Goal: Information Seeking & Learning: Understand process/instructions

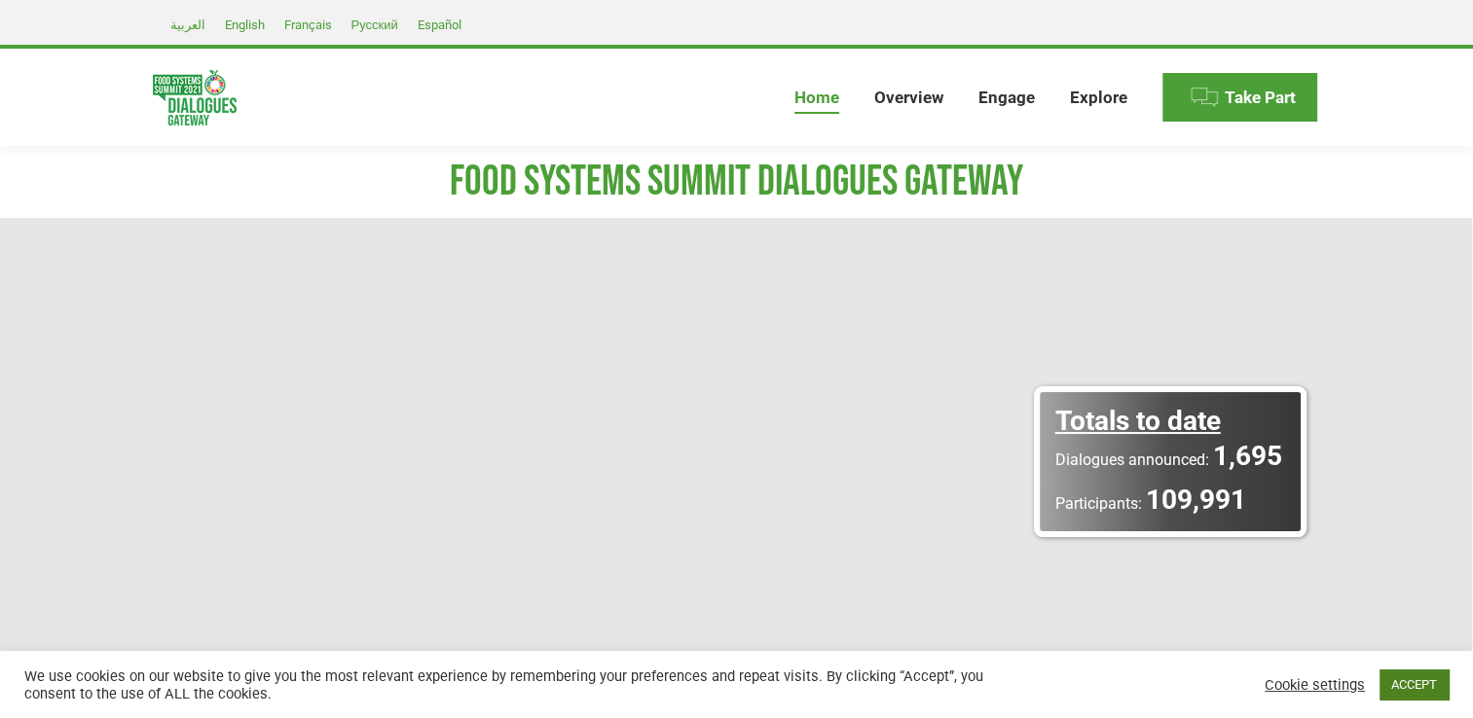
click at [1420, 685] on link "ACCEPT" at bounding box center [1413, 685] width 69 height 30
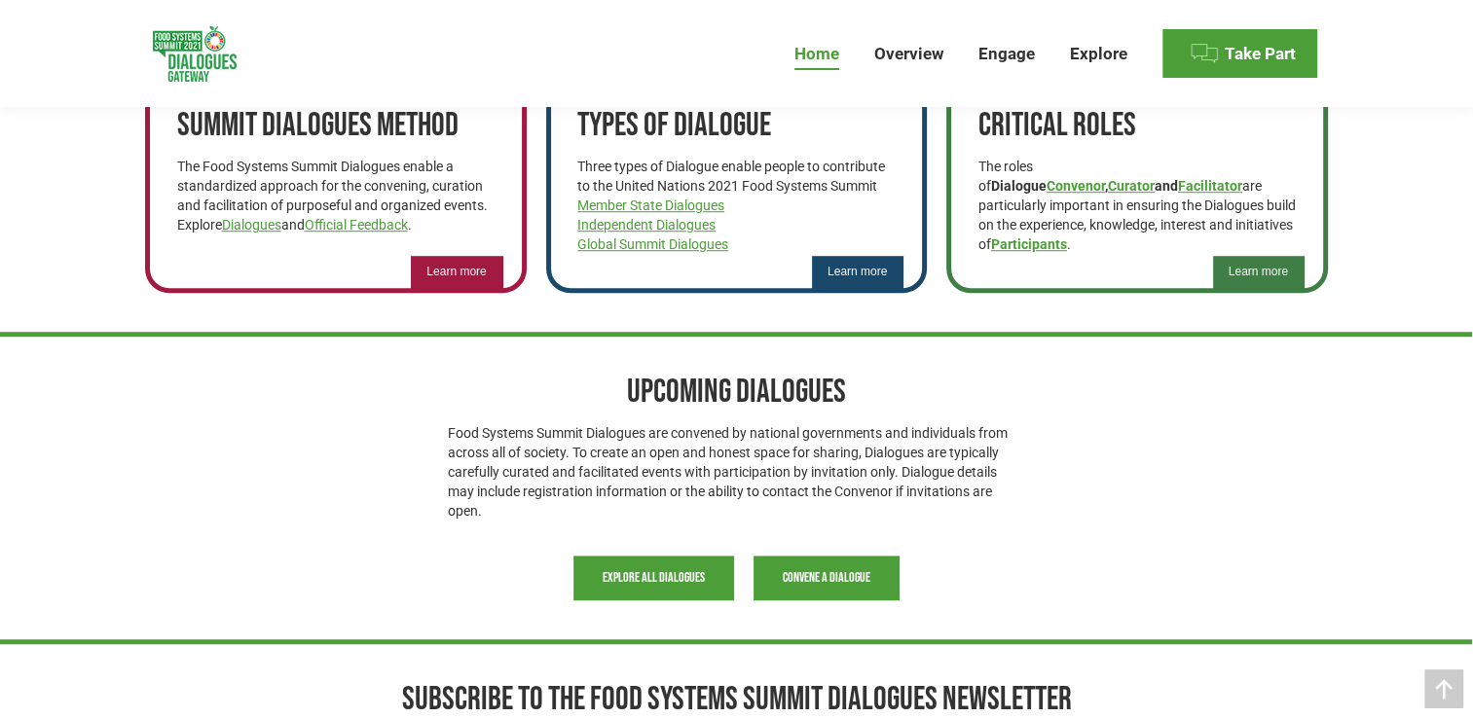
scroll to position [953, 0]
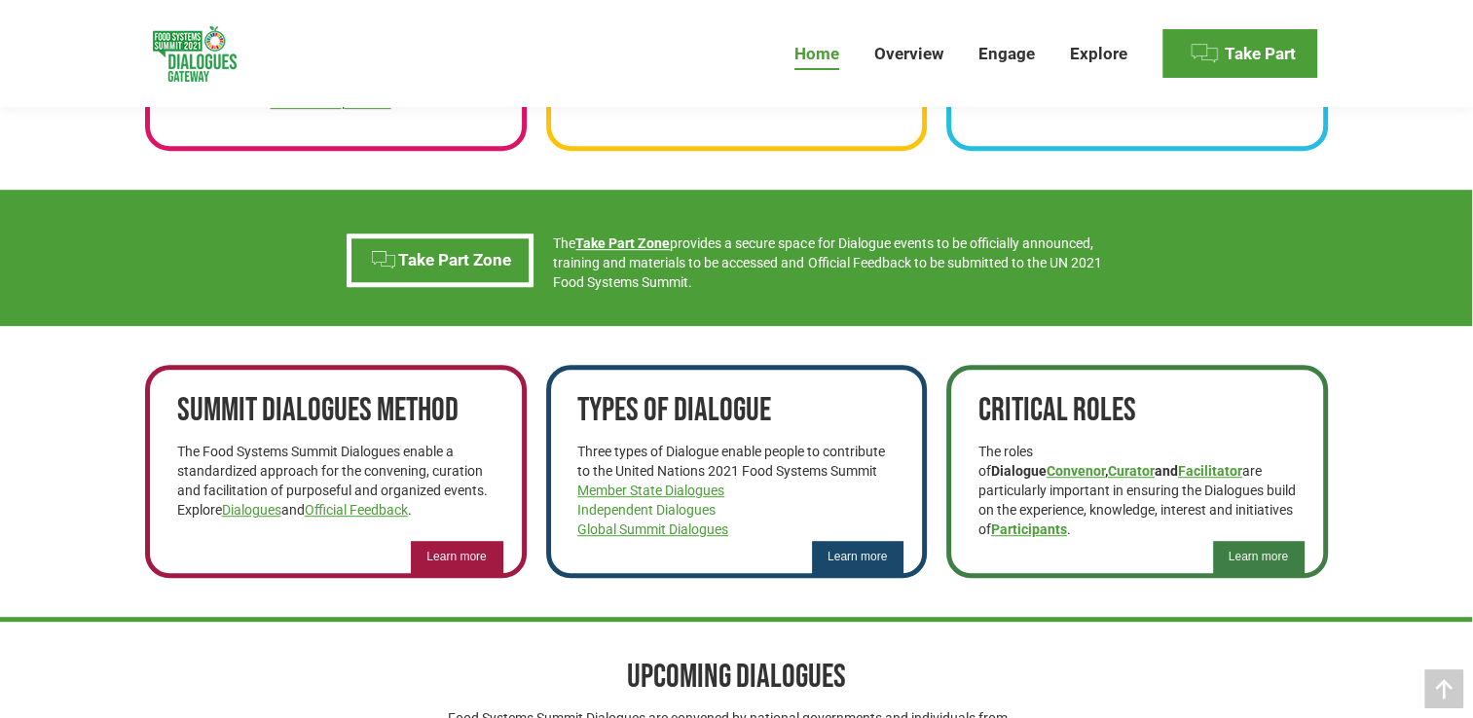
click at [650, 508] on link "Independent Dialogues" at bounding box center [646, 510] width 138 height 16
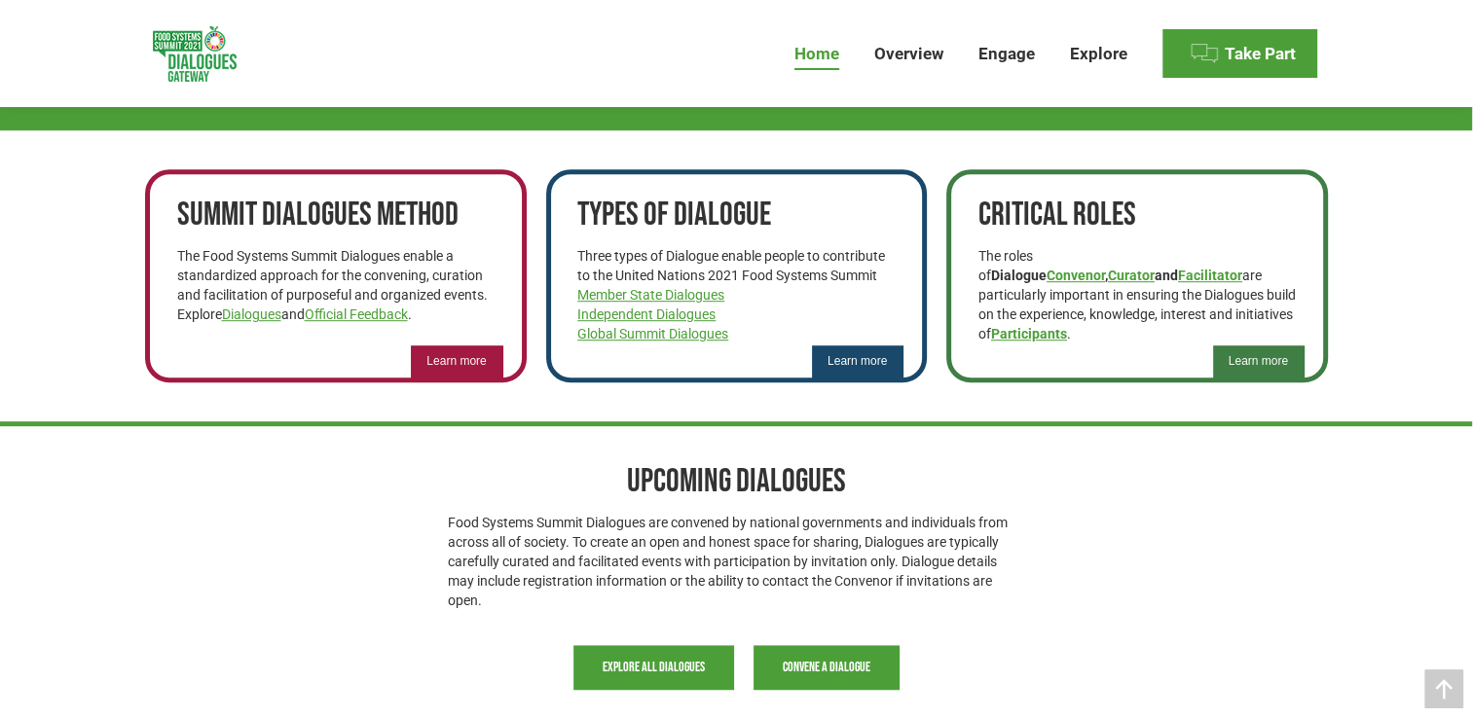
scroll to position [1148, 0]
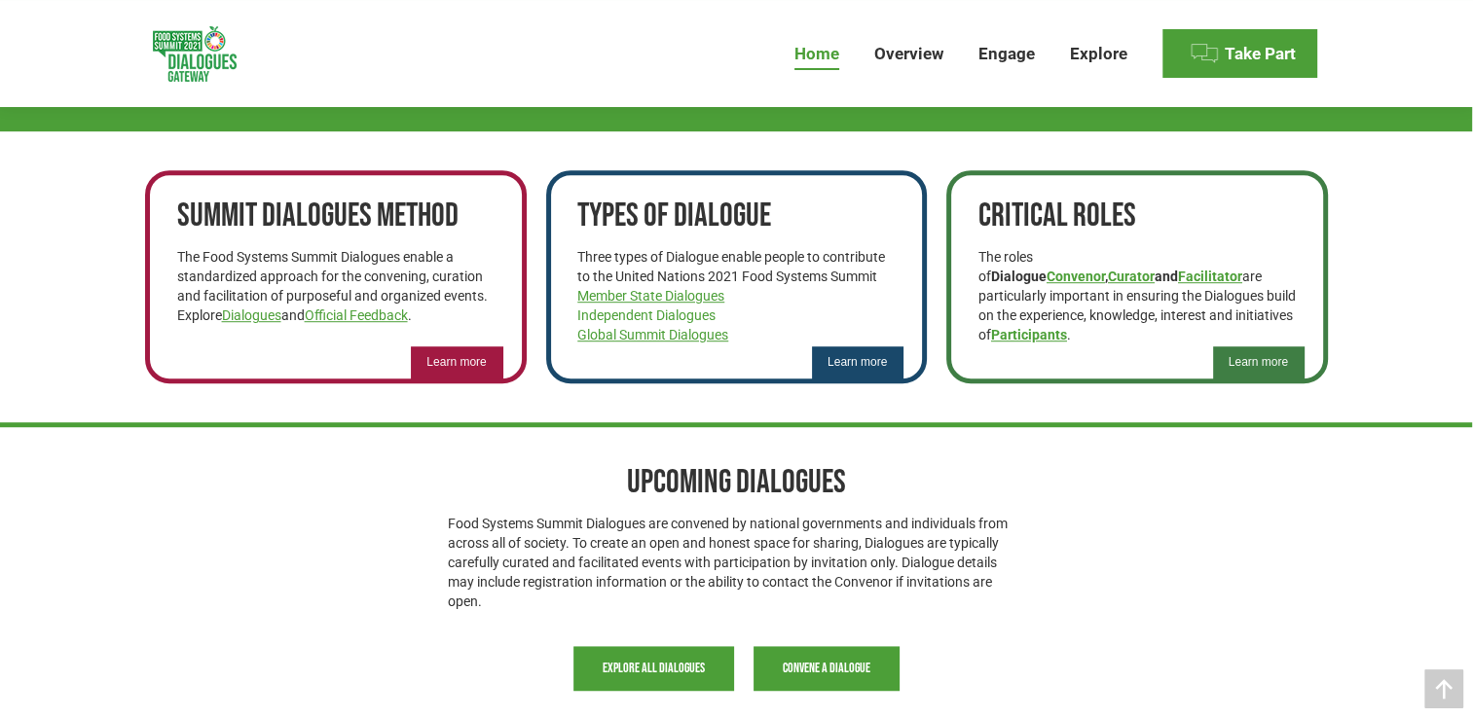
click at [645, 317] on link "Independent Dialogues" at bounding box center [646, 316] width 138 height 16
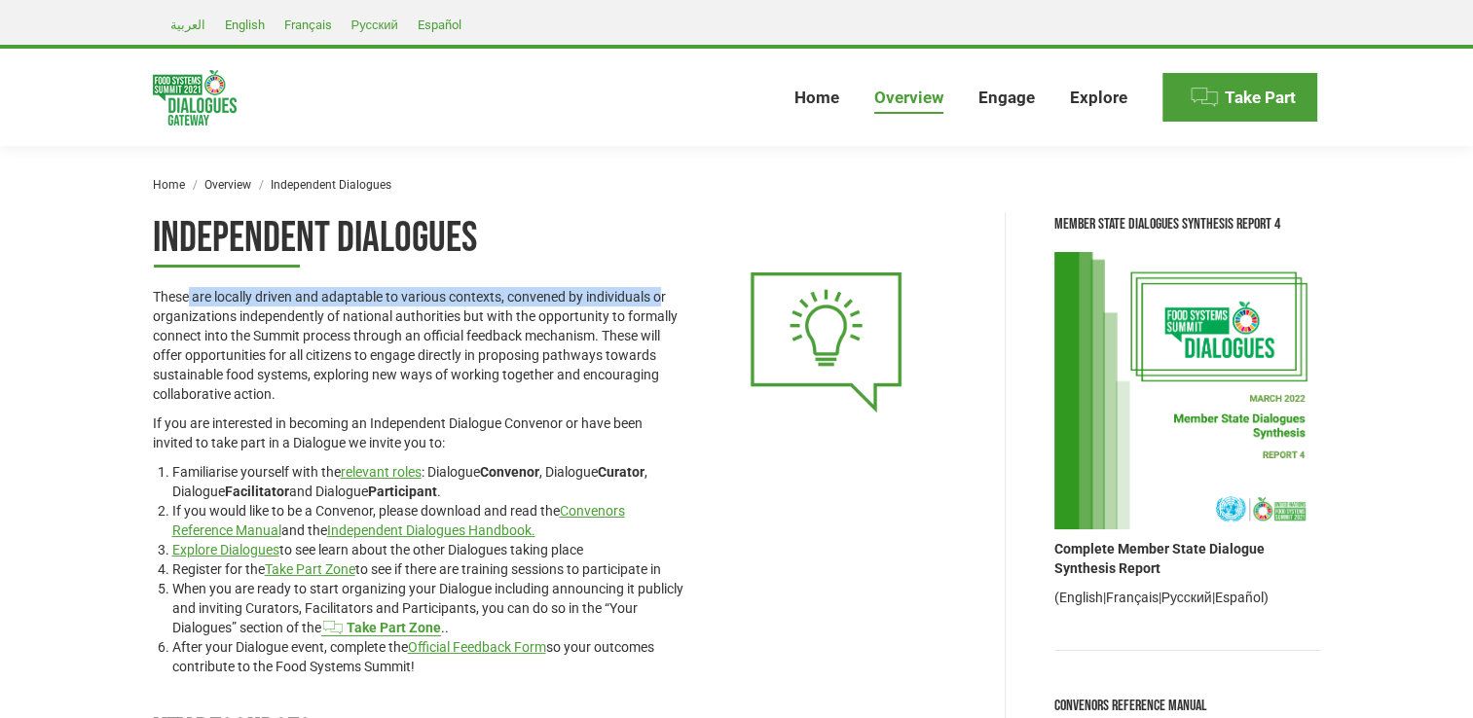
drag, startPoint x: 186, startPoint y: 275, endPoint x: 661, endPoint y: 293, distance: 475.4
click at [661, 293] on div "Independent Dialogues These are locally driven and adaptable to various context…" at bounding box center [418, 444] width 531 height 464
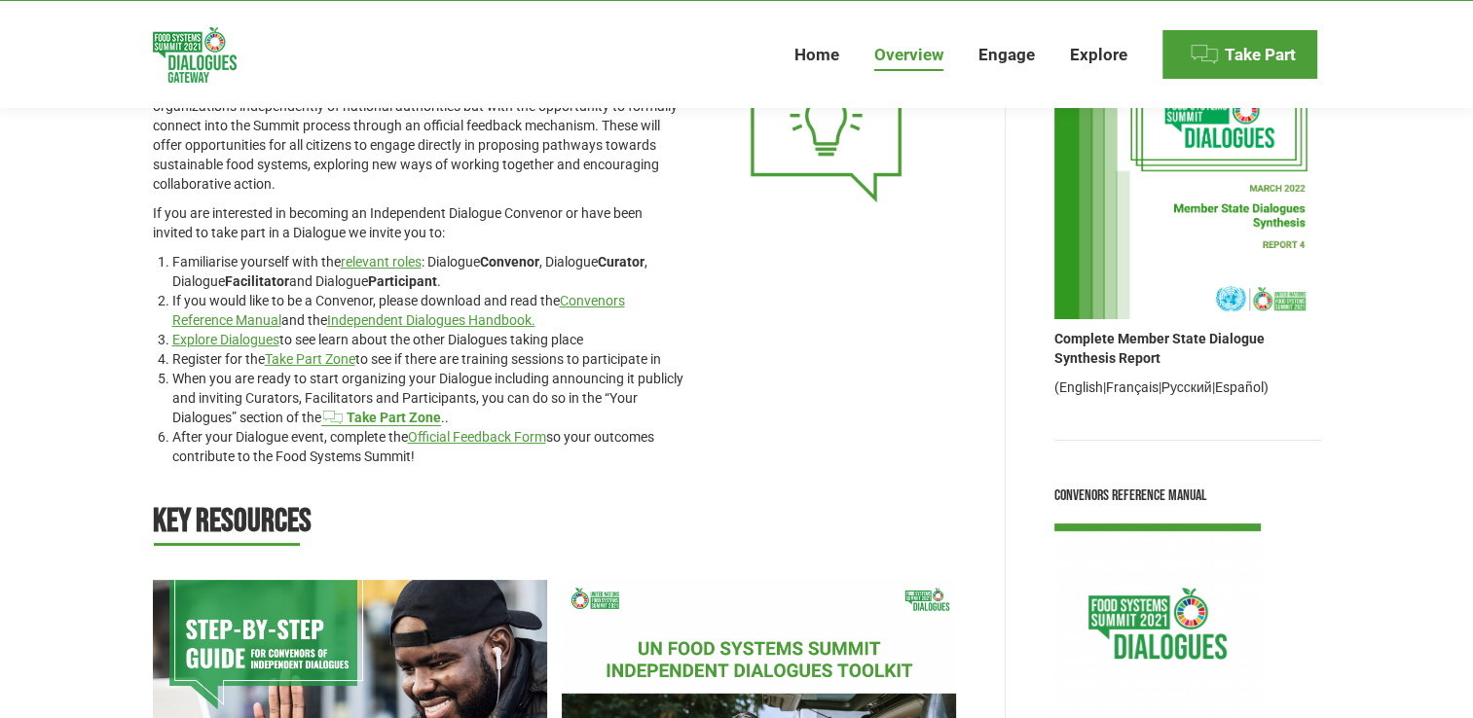
scroll to position [292, 0]
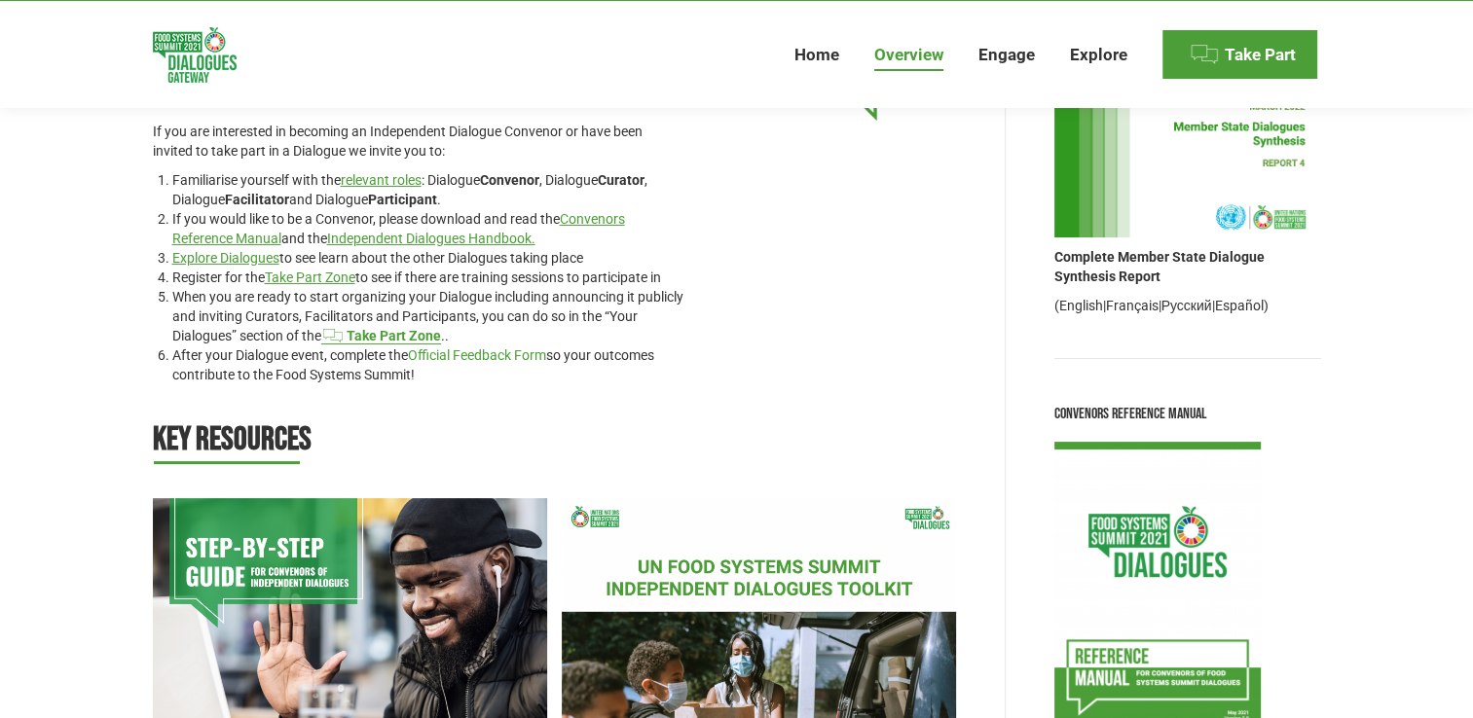
click at [512, 352] on link "Official Feedback Form" at bounding box center [477, 356] width 138 height 16
click at [501, 356] on link "Official Feedback Form" at bounding box center [477, 356] width 138 height 16
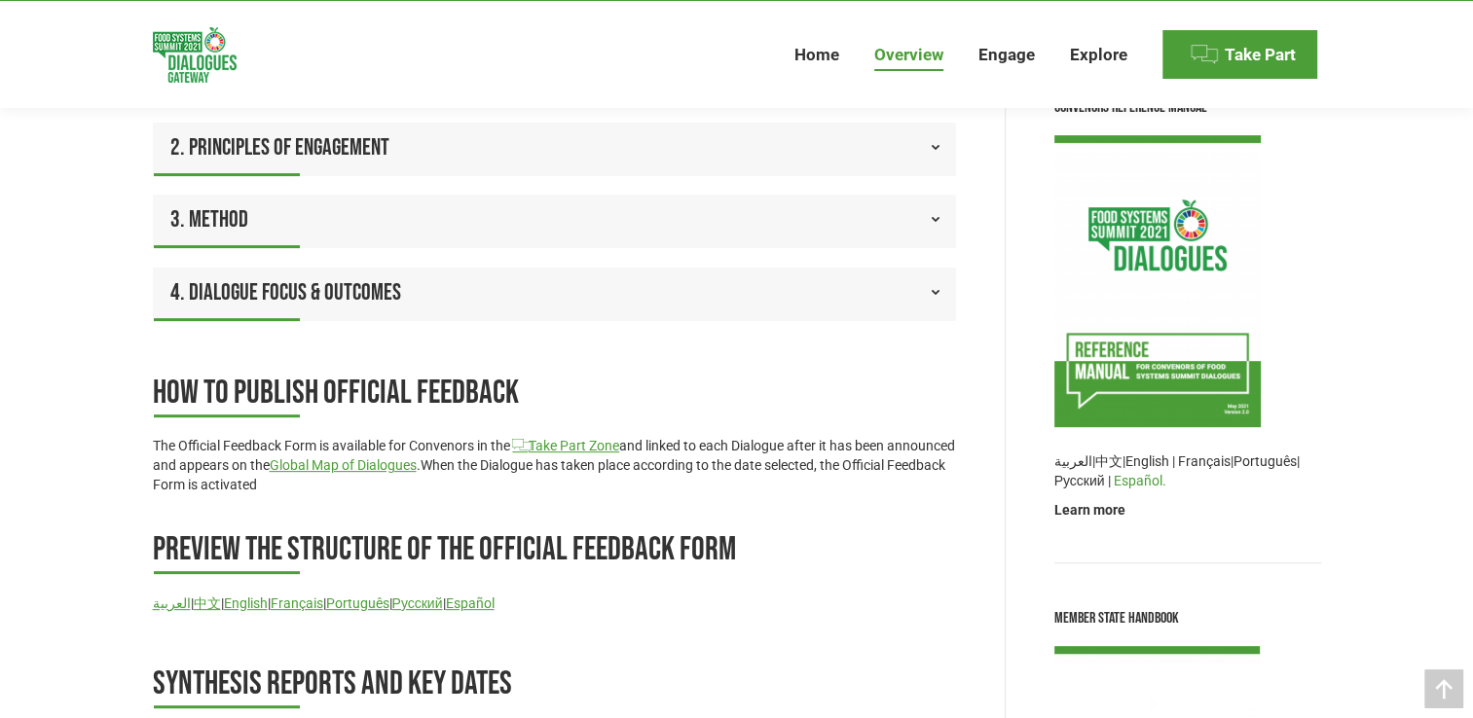
scroll to position [681, 0]
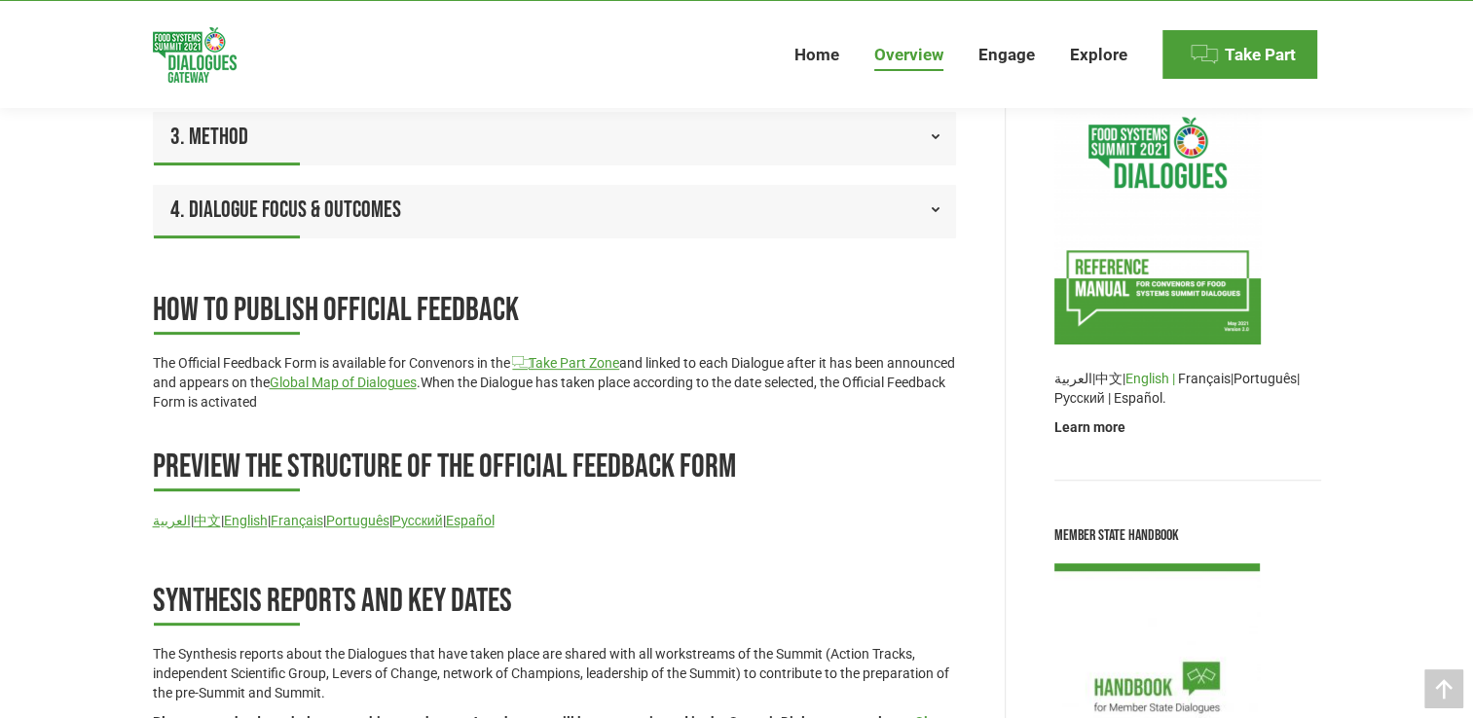
click at [1150, 379] on link "English |" at bounding box center [1150, 379] width 50 height 16
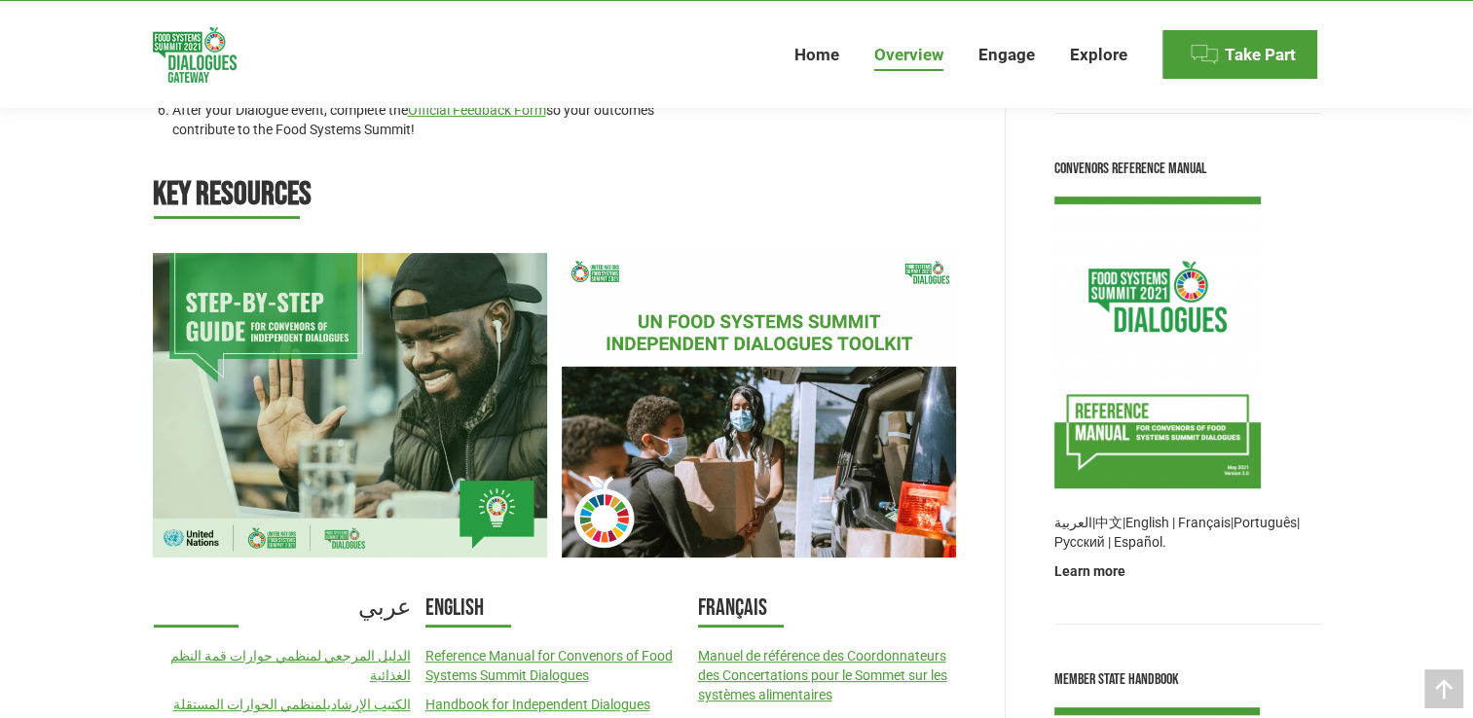
scroll to position [487, 0]
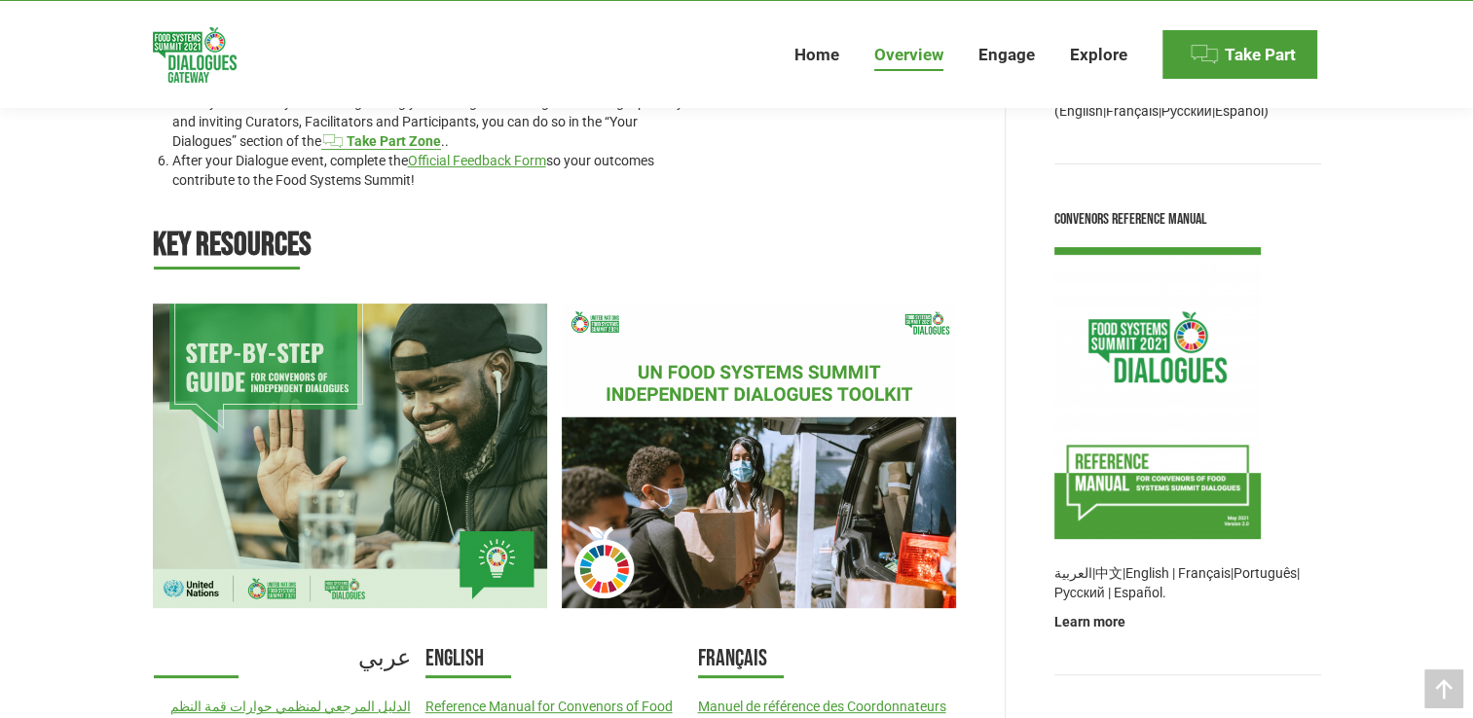
click at [313, 345] on icon at bounding box center [350, 456] width 394 height 305
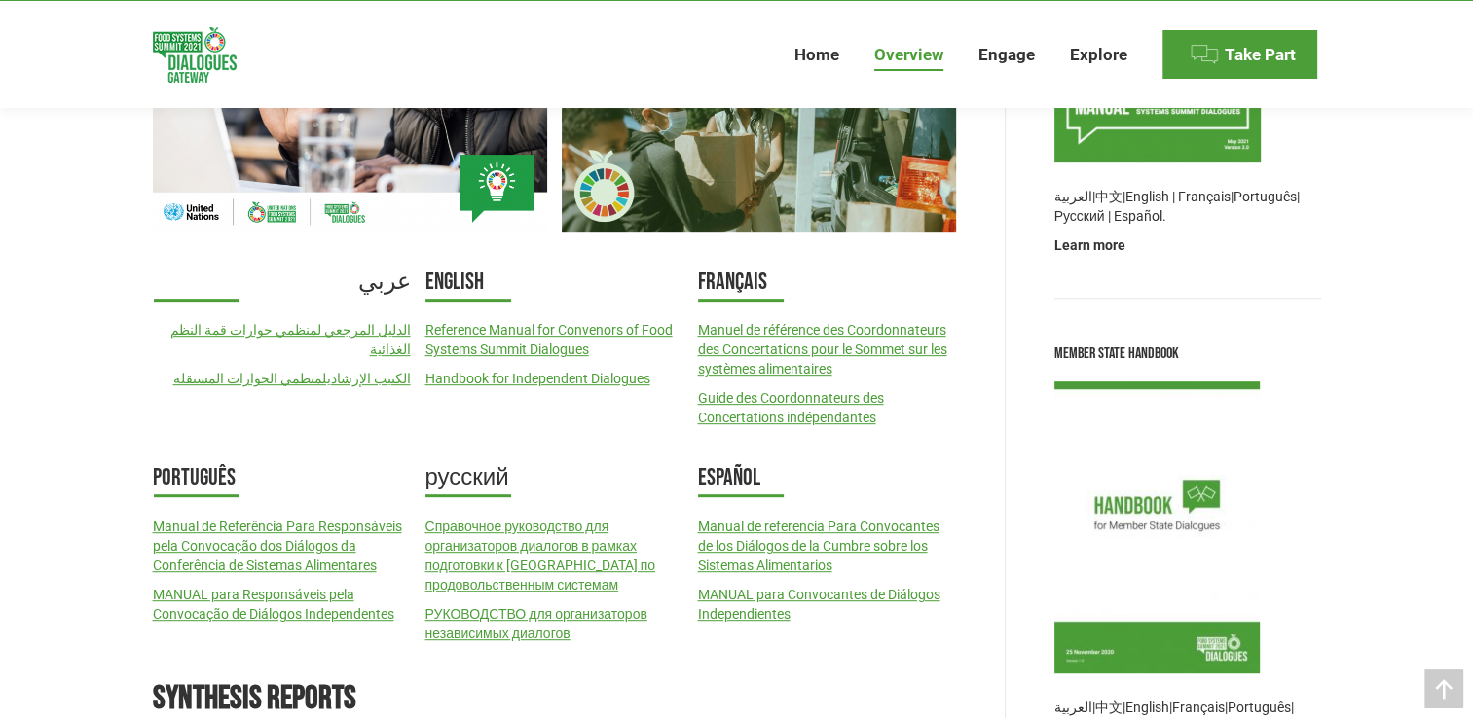
scroll to position [876, 0]
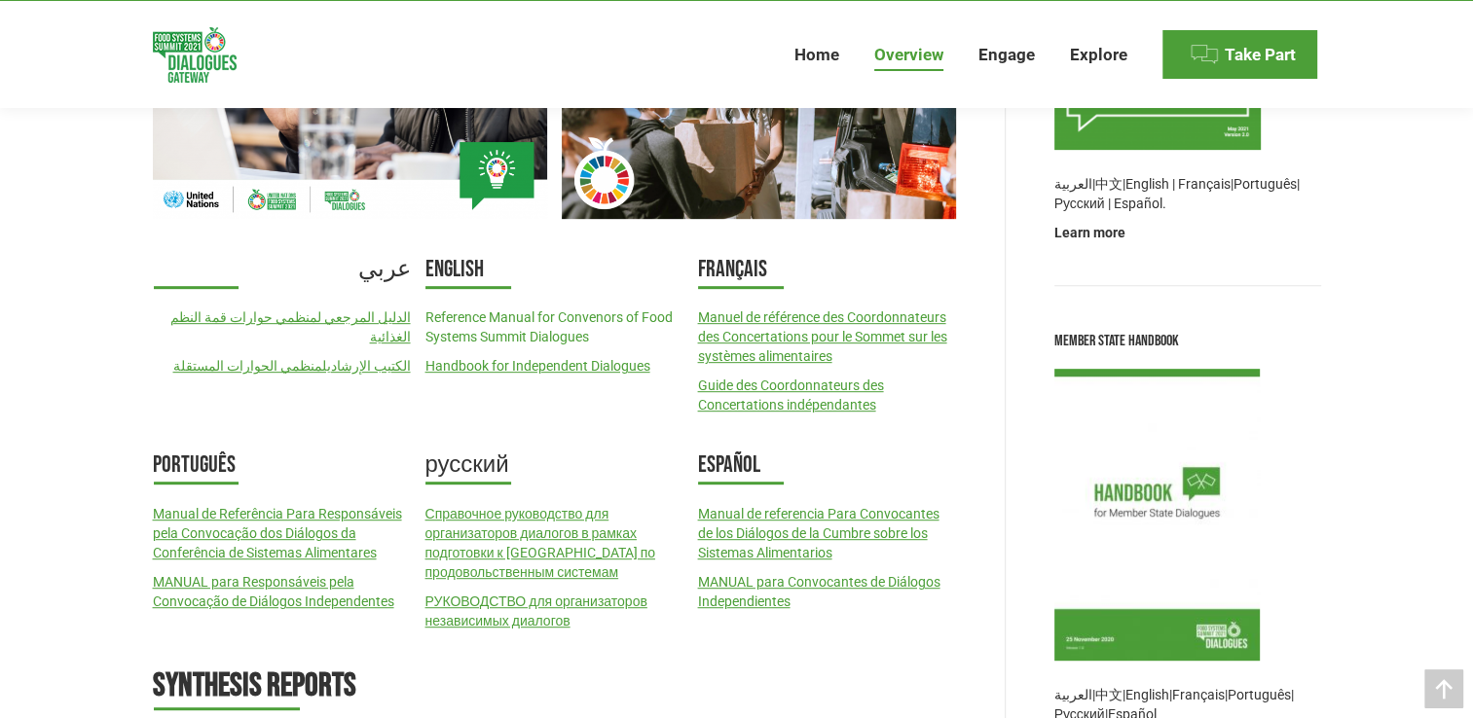
click at [519, 319] on link "Reference Manual for Convenors of Food Systems Summit Dialogues" at bounding box center [547, 327] width 247 height 35
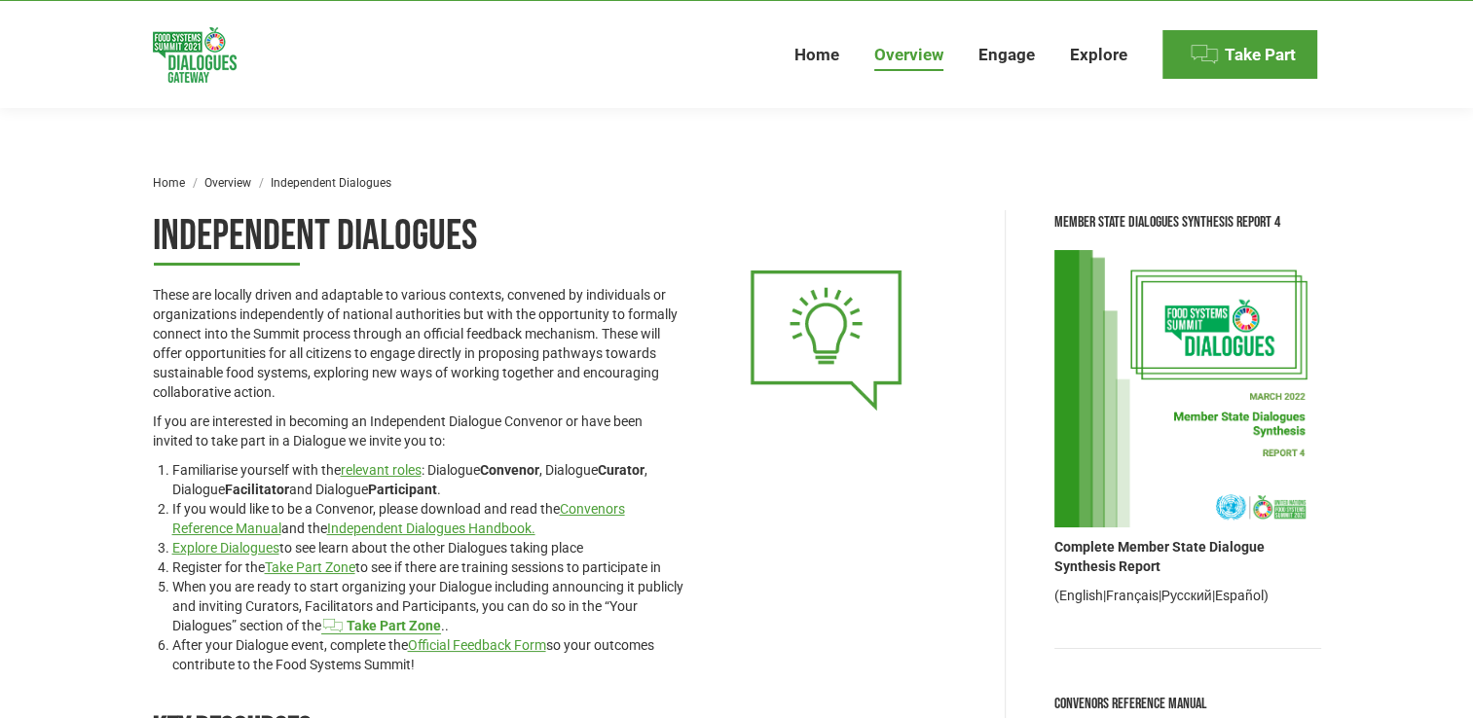
scroll to position [0, 0]
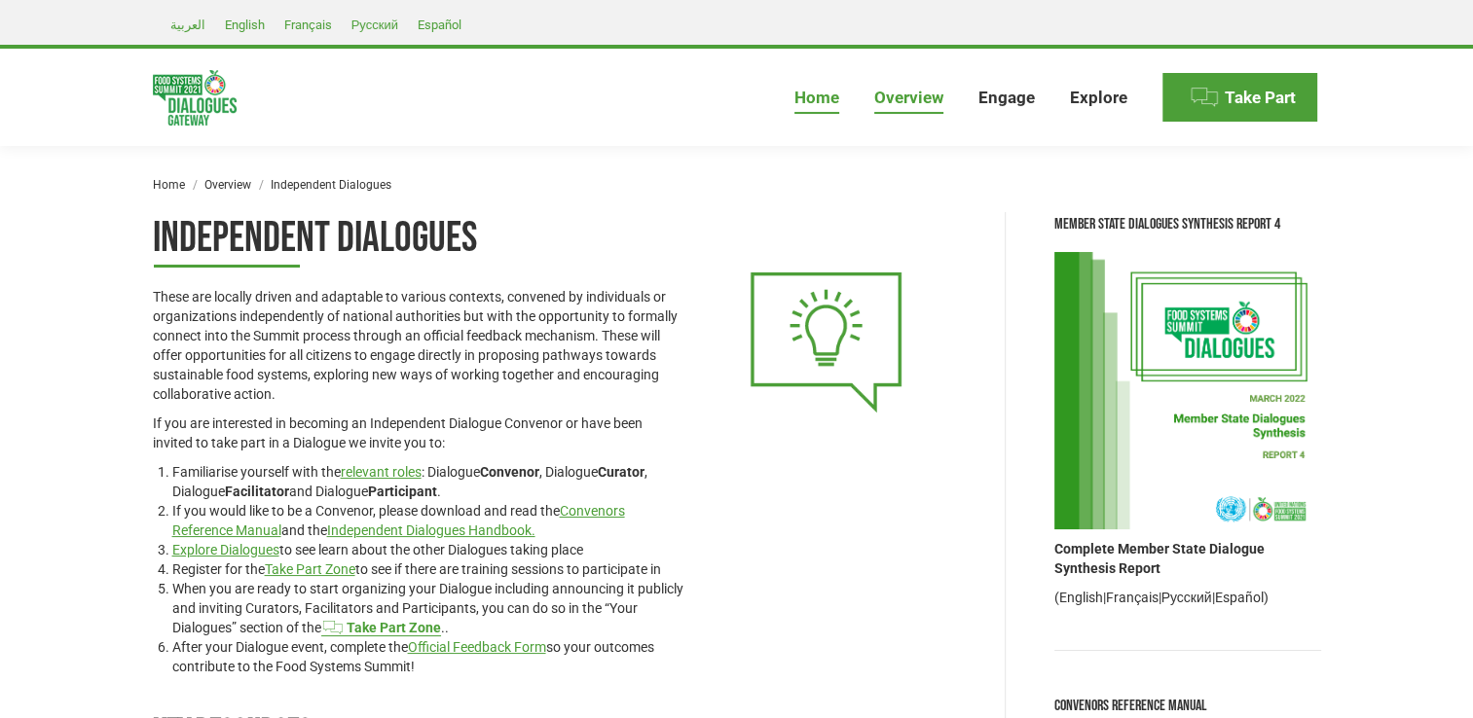
click at [818, 100] on span "Home" at bounding box center [816, 98] width 45 height 20
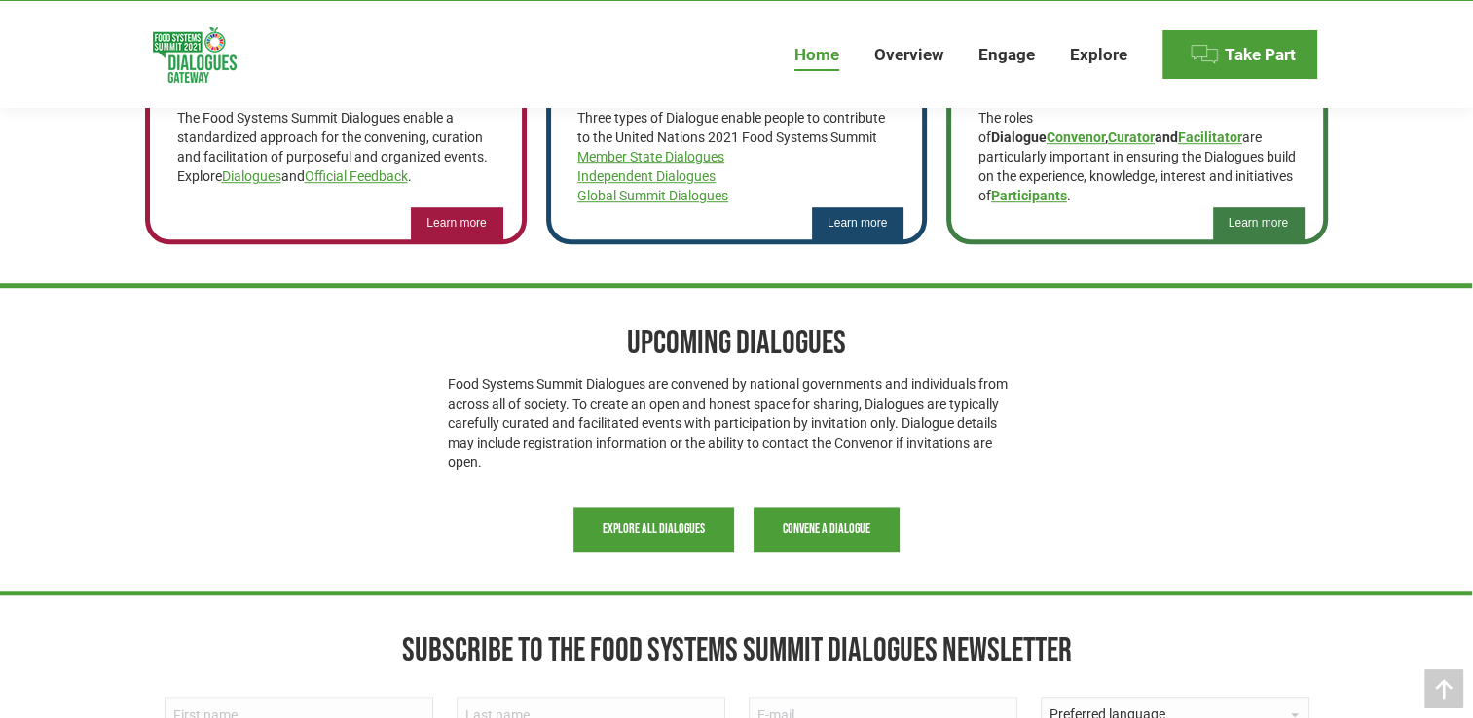
scroll to position [1460, 0]
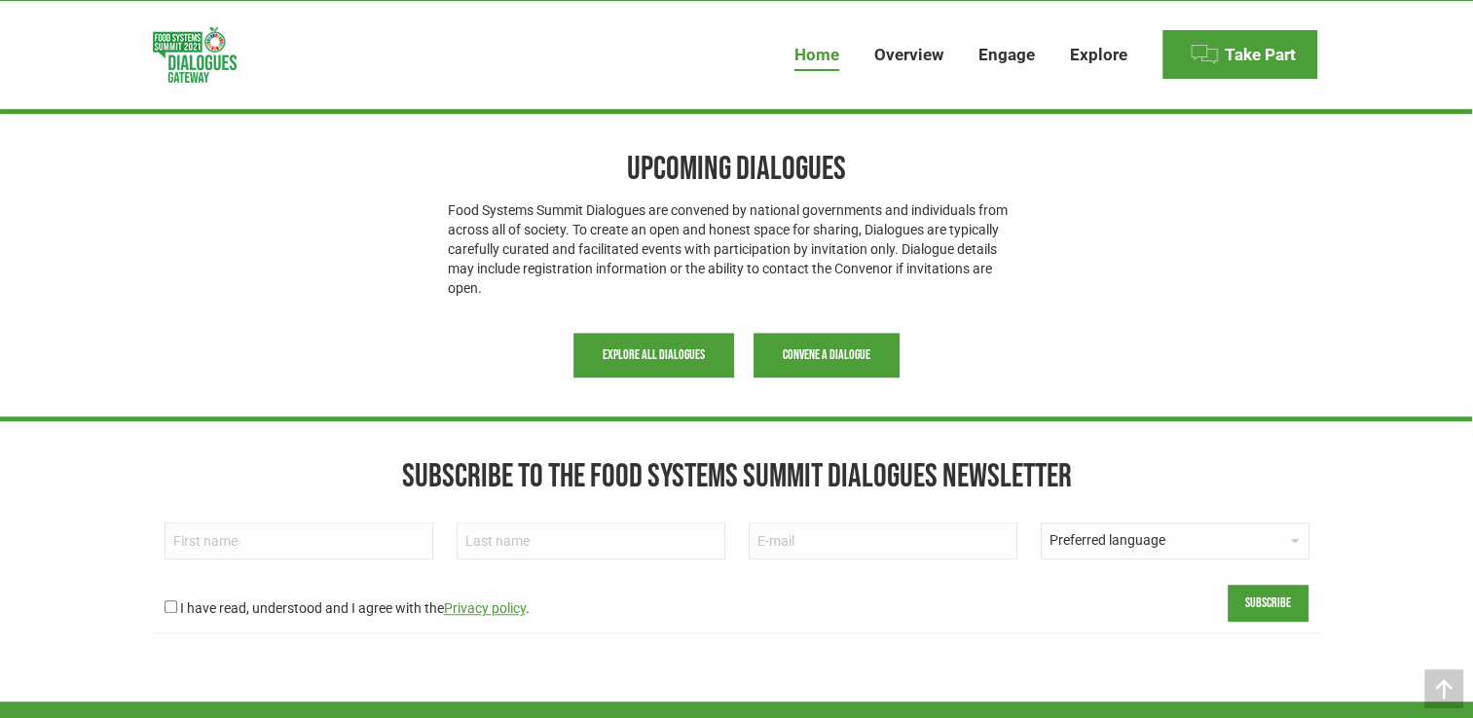
click at [794, 357] on span "Convene a Dialogue" at bounding box center [827, 356] width 88 height 16
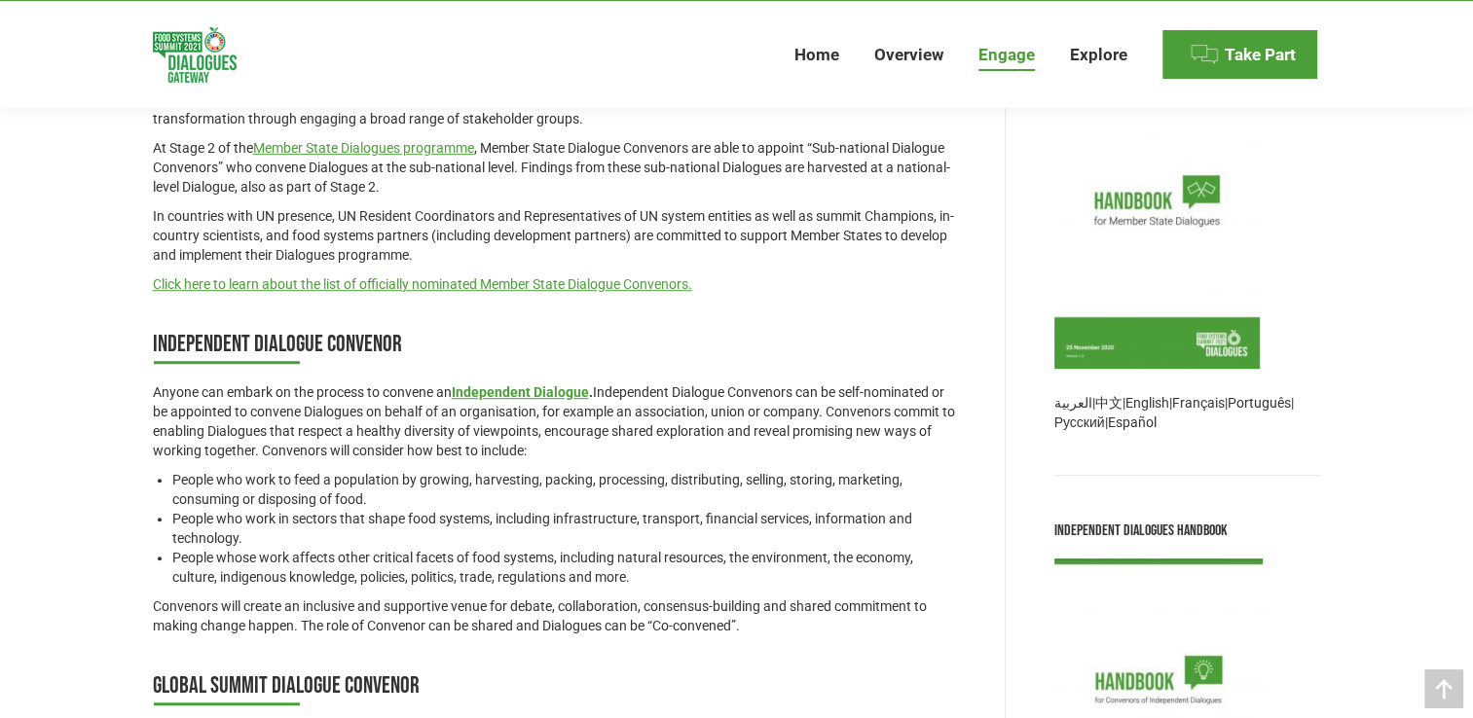
scroll to position [1363, 0]
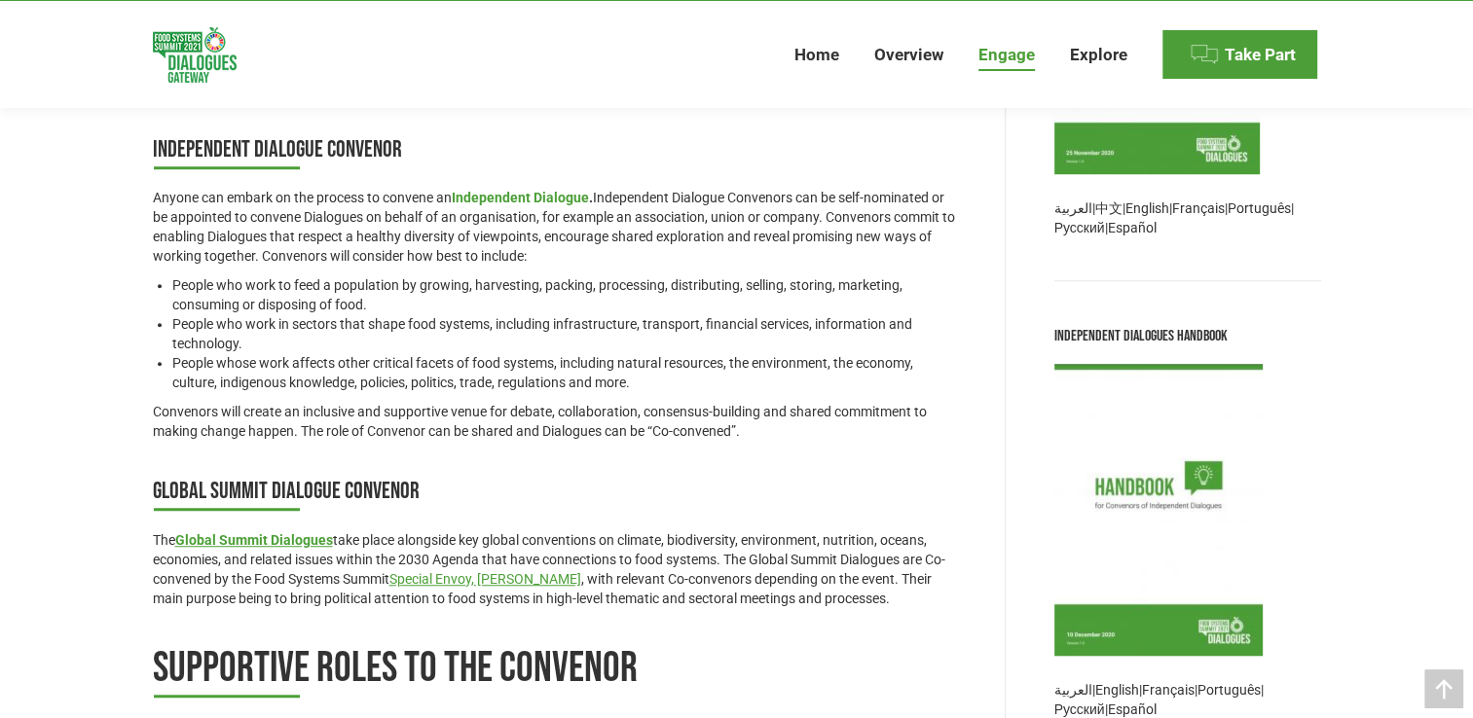
click at [534, 199] on link "Independent Dialogue" at bounding box center [520, 198] width 137 height 16
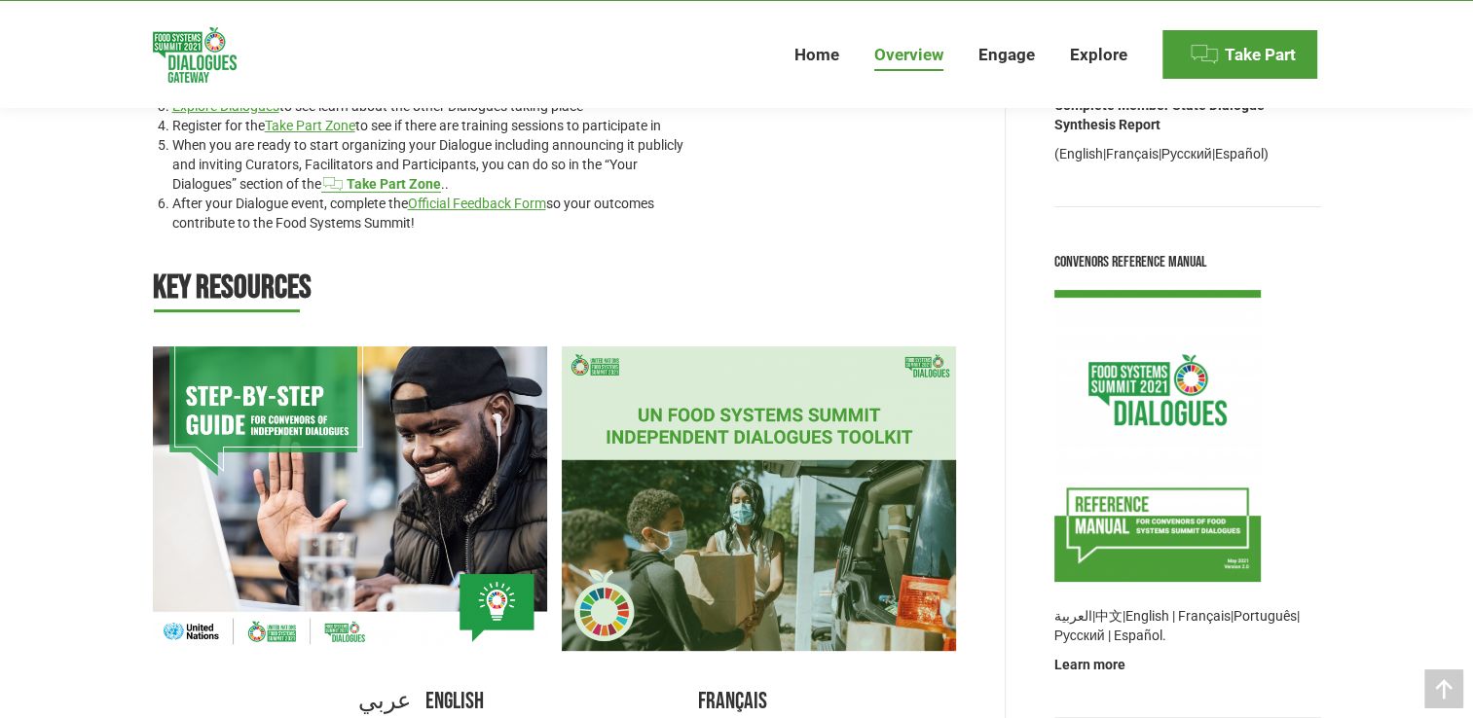
scroll to position [444, 0]
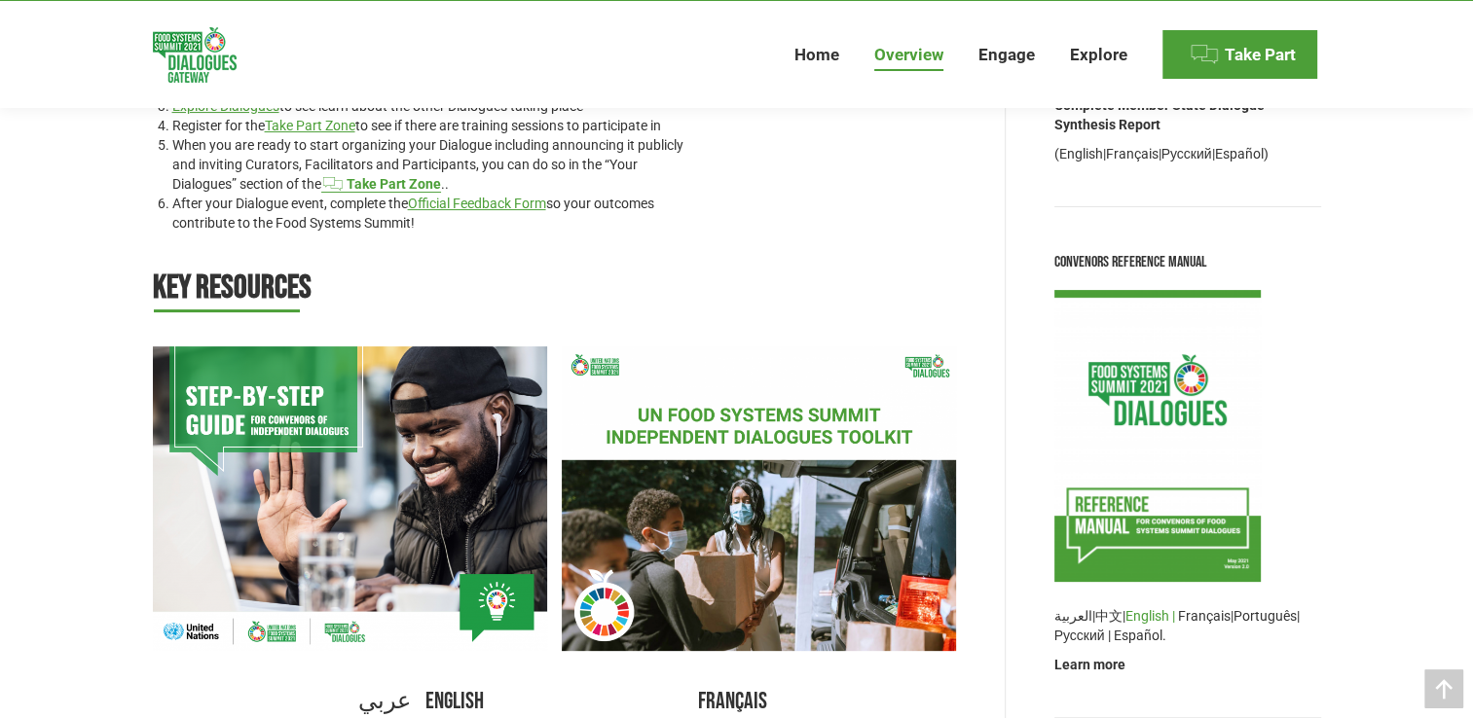
click at [1151, 614] on link "English |" at bounding box center [1150, 616] width 50 height 16
